Goal: Information Seeking & Learning: Learn about a topic

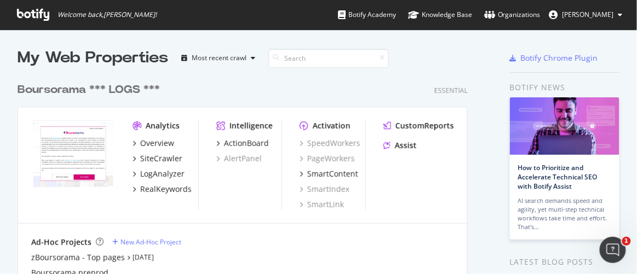
click at [587, 13] on span "[PERSON_NAME]" at bounding box center [587, 14] width 51 height 9
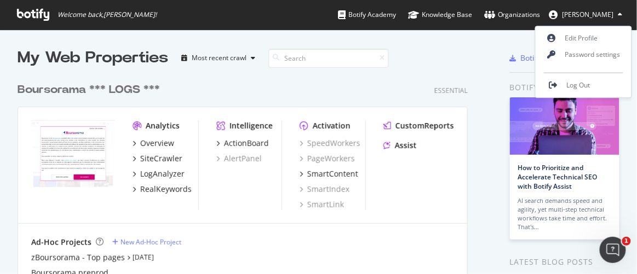
click at [454, 48] on div at bounding box center [468, 58] width 32 height 22
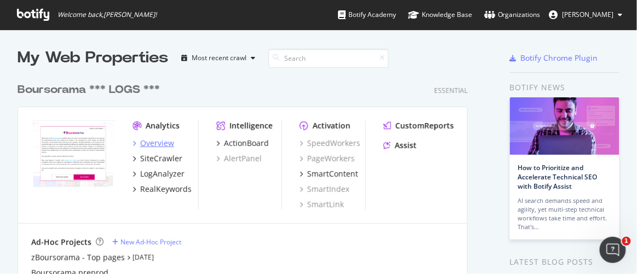
click at [161, 144] on div "Overview" at bounding box center [157, 143] width 34 height 11
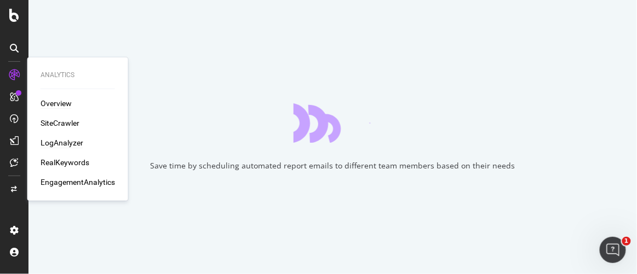
click at [53, 145] on div "LogAnalyzer" at bounding box center [62, 142] width 43 height 11
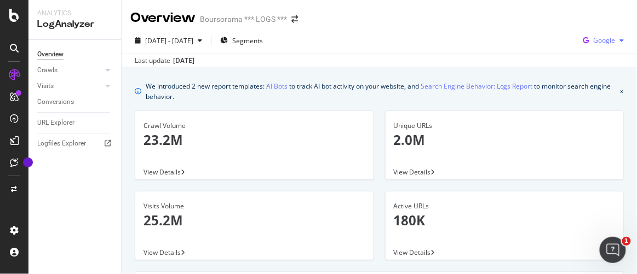
click at [593, 43] on span "Google" at bounding box center [604, 40] width 22 height 9
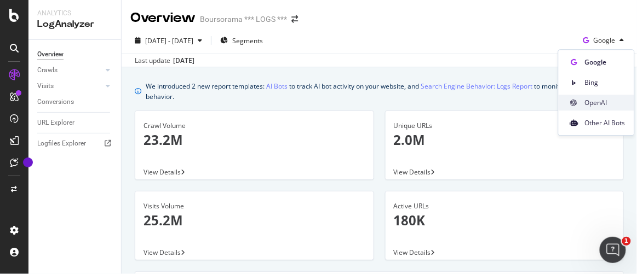
click at [590, 100] on span "OpenAI" at bounding box center [605, 103] width 41 height 10
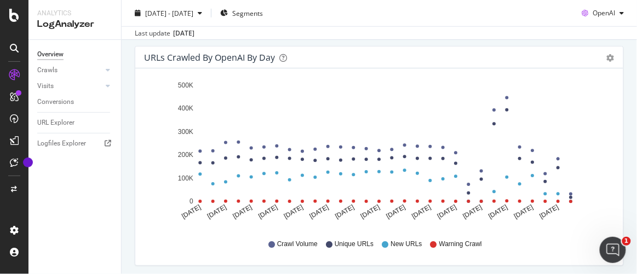
scroll to position [229, 0]
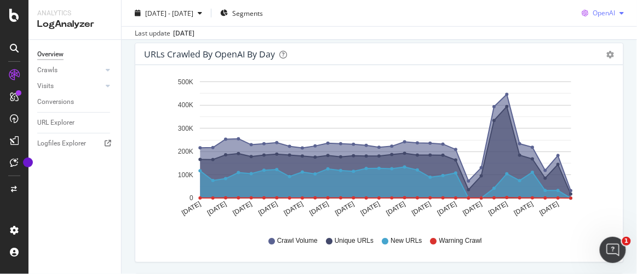
click at [584, 16] on icon "button" at bounding box center [584, 12] width 15 height 15
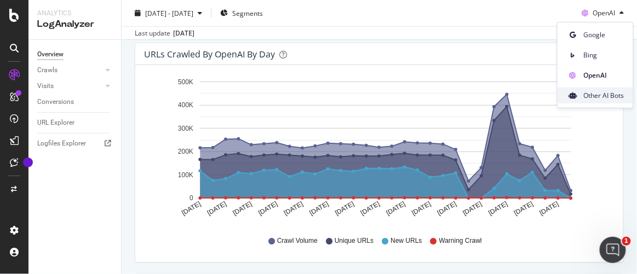
click at [597, 96] on span "Other AI Bots" at bounding box center [604, 96] width 41 height 10
